Goal: Check status

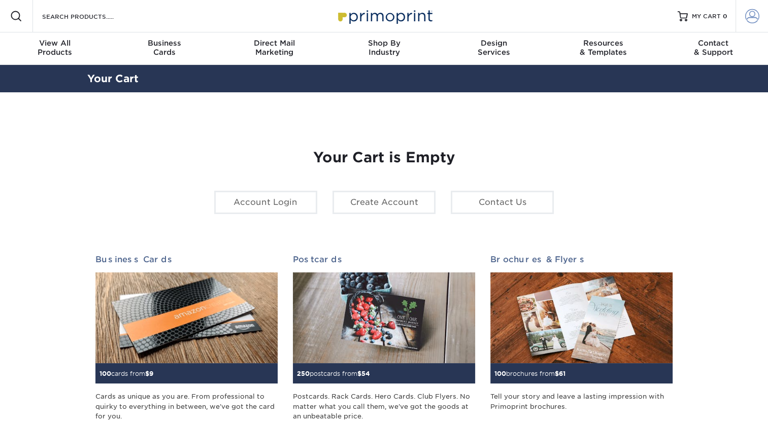
click at [755, 18] on span at bounding box center [752, 16] width 14 height 14
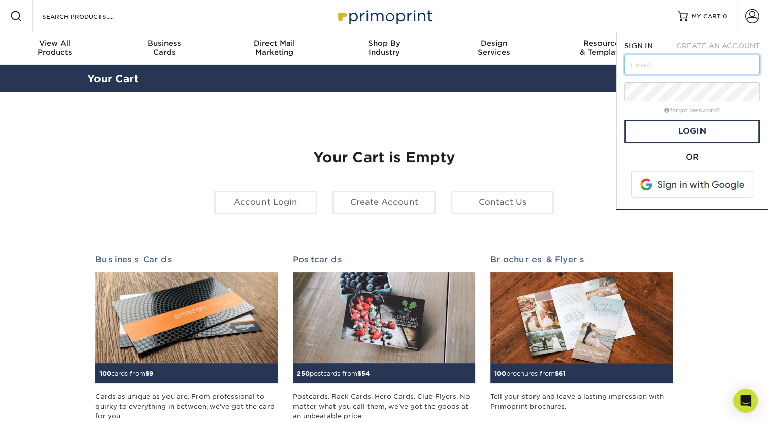
click at [682, 66] on input "text" at bounding box center [692, 64] width 136 height 19
type input "[EMAIL_ADDRESS][DOMAIN_NAME]"
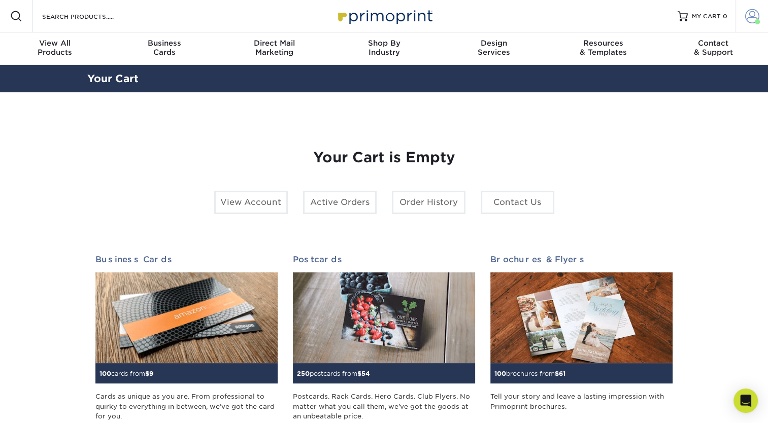
click at [749, 14] on span at bounding box center [752, 16] width 14 height 14
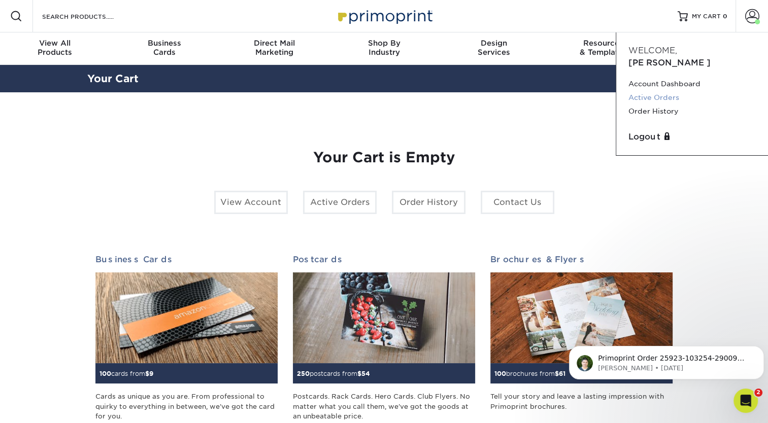
click at [670, 91] on link "Active Orders" at bounding box center [691, 98] width 127 height 14
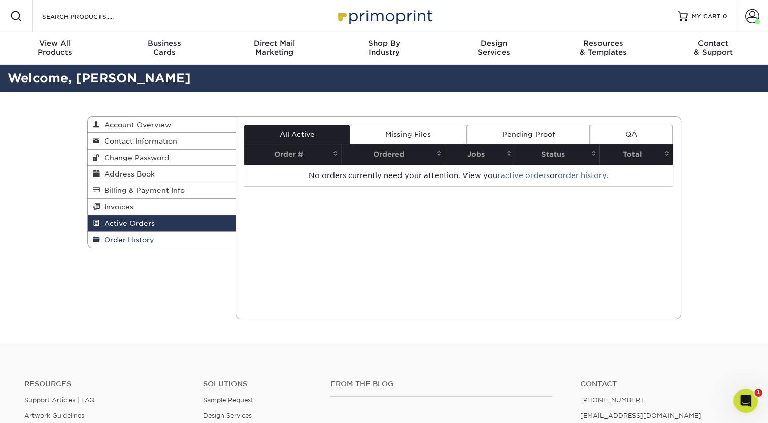
click at [140, 245] on link "Order History" at bounding box center [162, 240] width 148 height 16
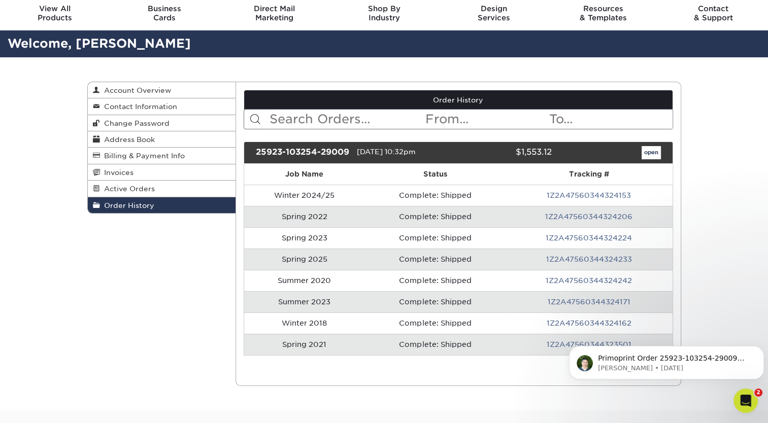
scroll to position [51, 0]
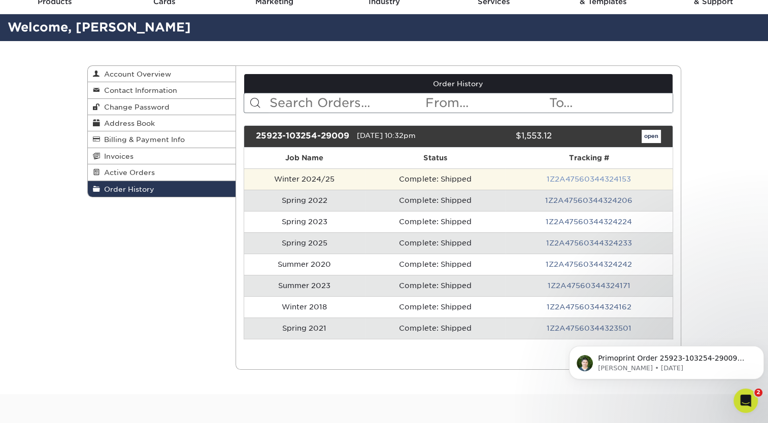
click at [591, 183] on link "1Z2A47560344324153" at bounding box center [589, 179] width 84 height 8
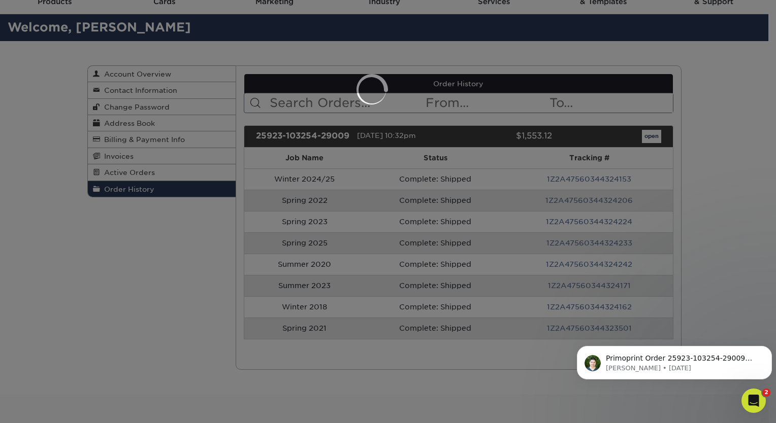
click at [450, 362] on div at bounding box center [388, 211] width 776 height 423
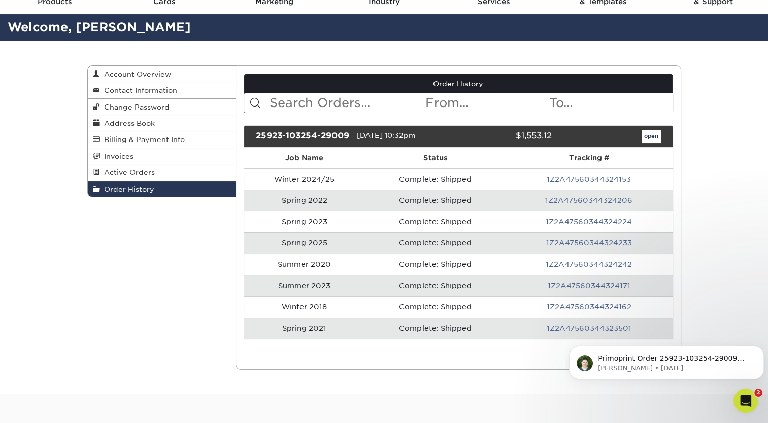
click at [586, 336] on body "Primoprint Order 25923-103254-29009 Hello! Thank you for placing your print ord…" at bounding box center [666, 360] width 195 height 63
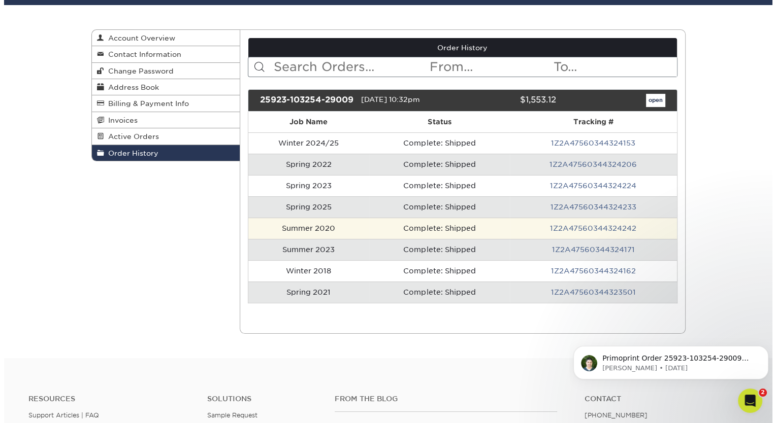
scroll to position [102, 0]
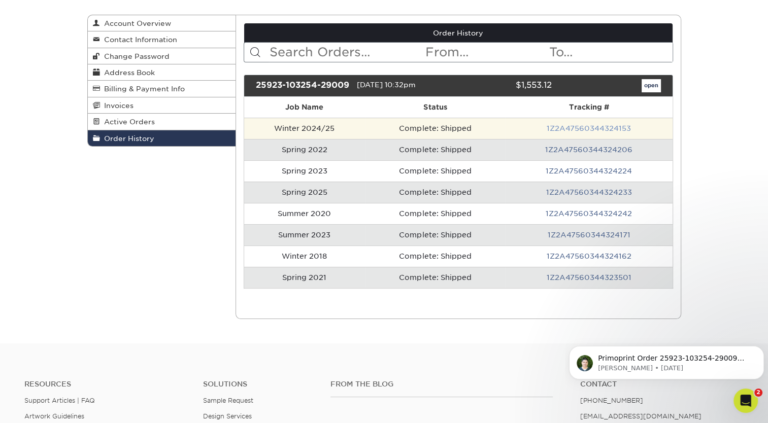
click at [610, 132] on link "1Z2A47560344324153" at bounding box center [589, 128] width 84 height 8
